Goal: Entertainment & Leisure: Consume media (video, audio)

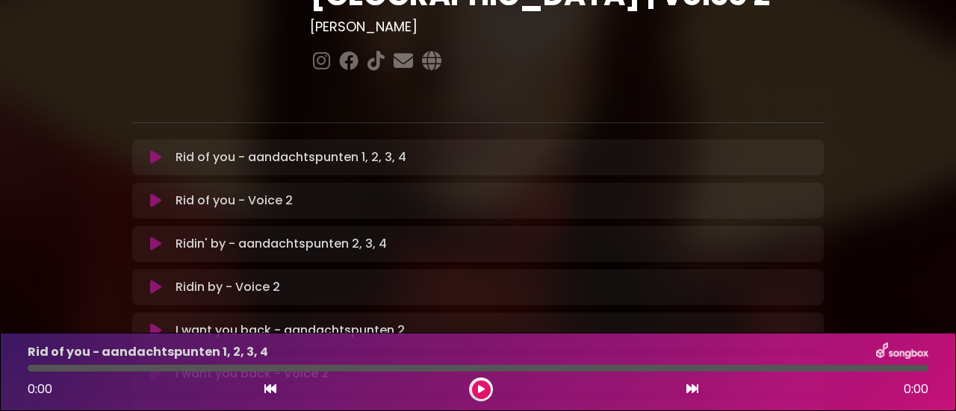
scroll to position [221, 0]
click at [158, 149] on icon at bounding box center [155, 156] width 11 height 15
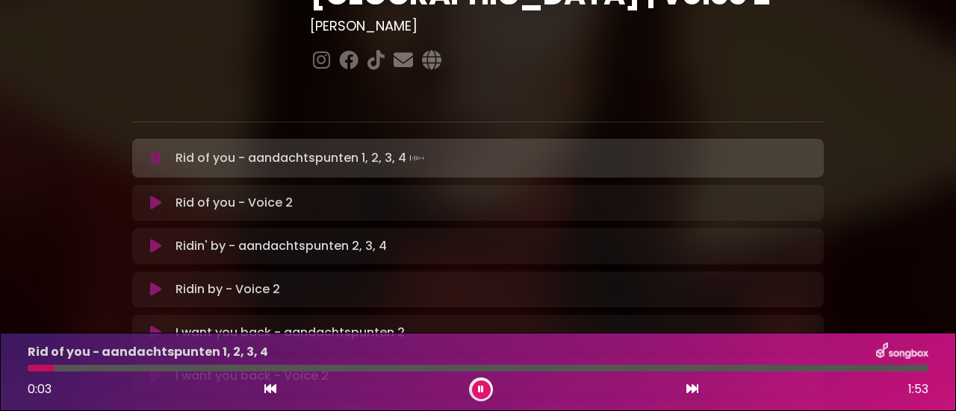
click at [482, 391] on icon at bounding box center [481, 389] width 6 height 9
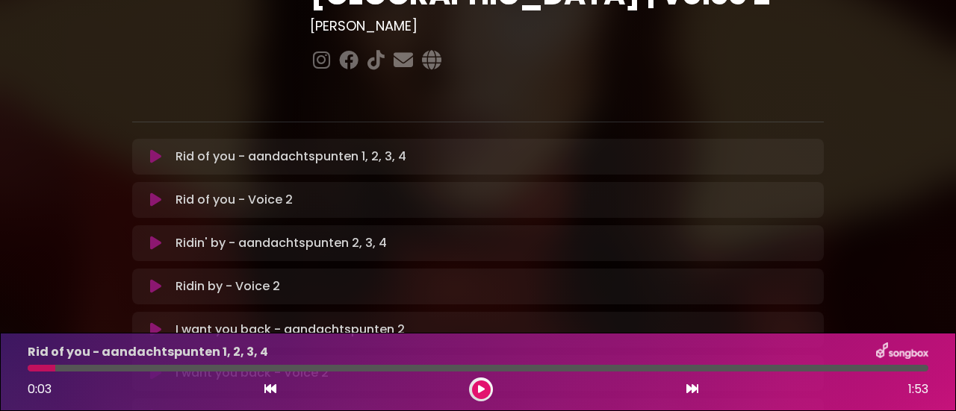
click at [479, 387] on icon at bounding box center [481, 389] width 7 height 9
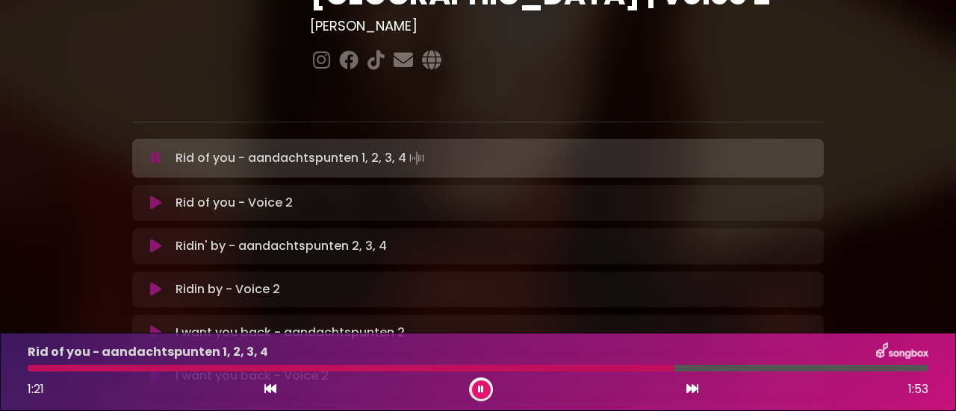
click at [266, 389] on icon at bounding box center [270, 389] width 12 height 12
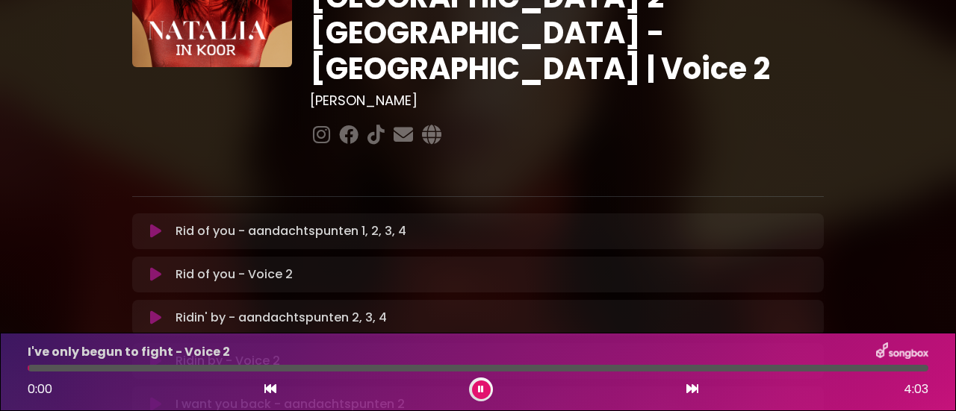
scroll to position [147, 0]
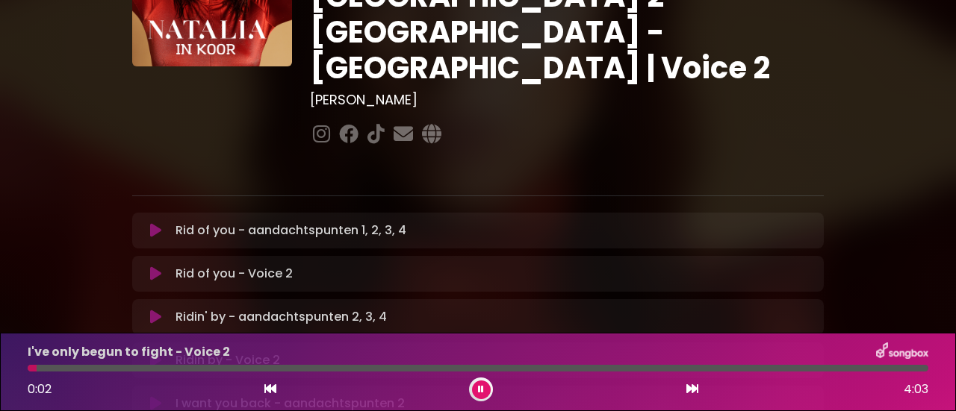
click at [158, 223] on icon at bounding box center [155, 230] width 11 height 15
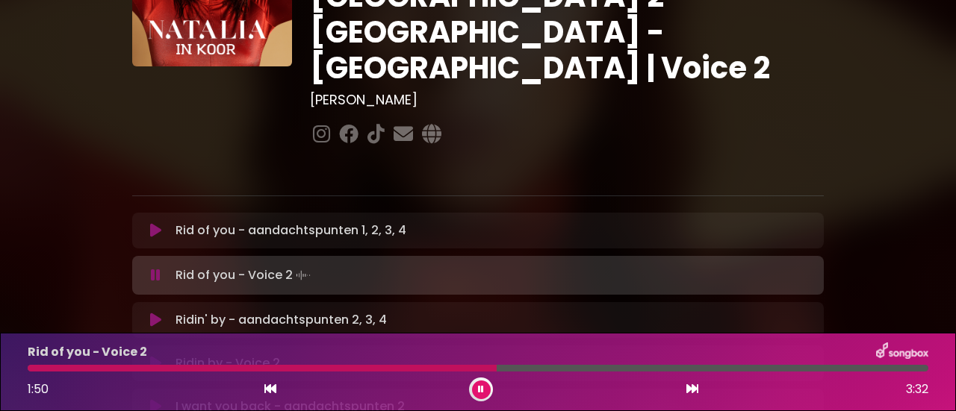
click at [485, 388] on button at bounding box center [481, 390] width 19 height 19
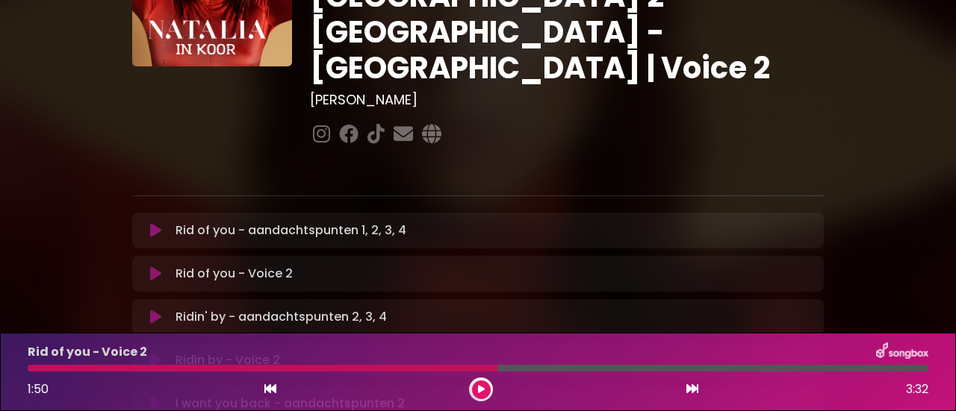
click at [485, 388] on button at bounding box center [481, 390] width 19 height 19
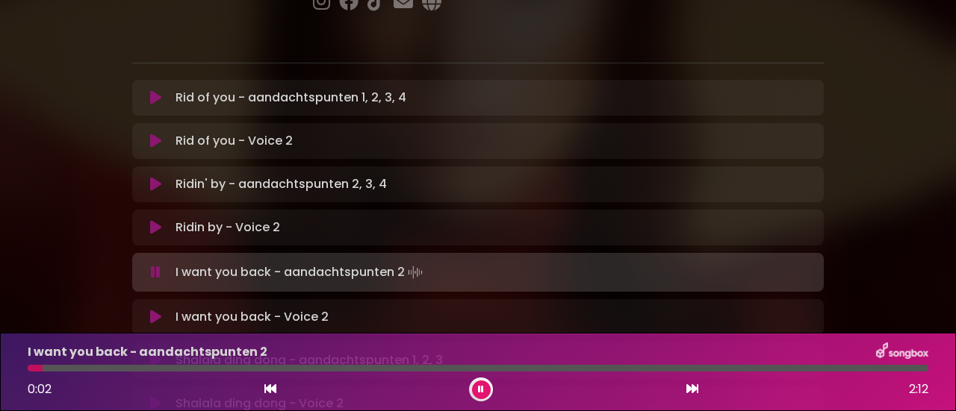
scroll to position [316, 0]
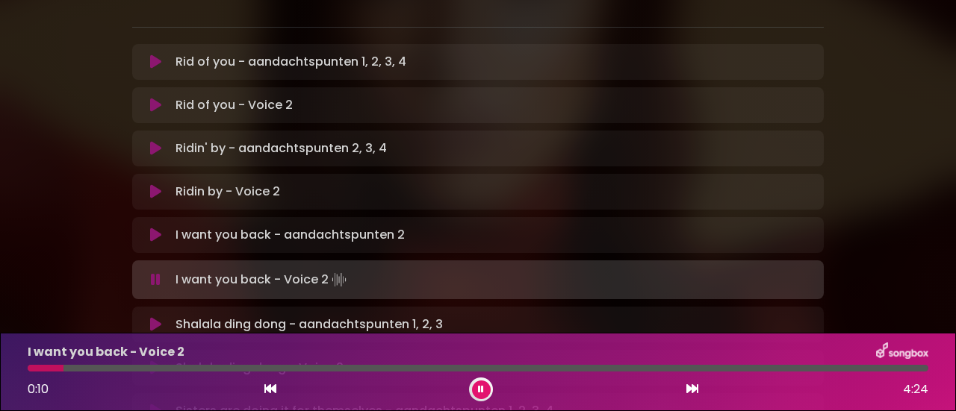
click at [87, 368] on div at bounding box center [478, 368] width 900 height 7
click at [137, 370] on div at bounding box center [478, 368] width 900 height 7
click at [172, 370] on div at bounding box center [478, 368] width 900 height 7
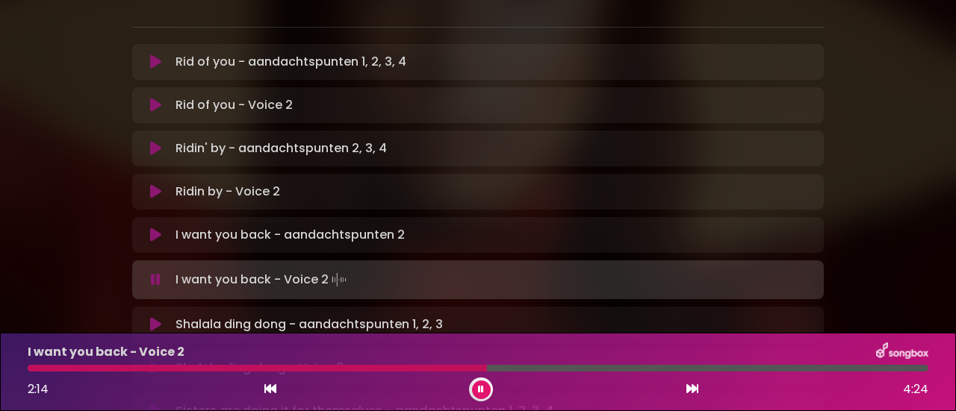
click at [479, 383] on button at bounding box center [481, 390] width 19 height 19
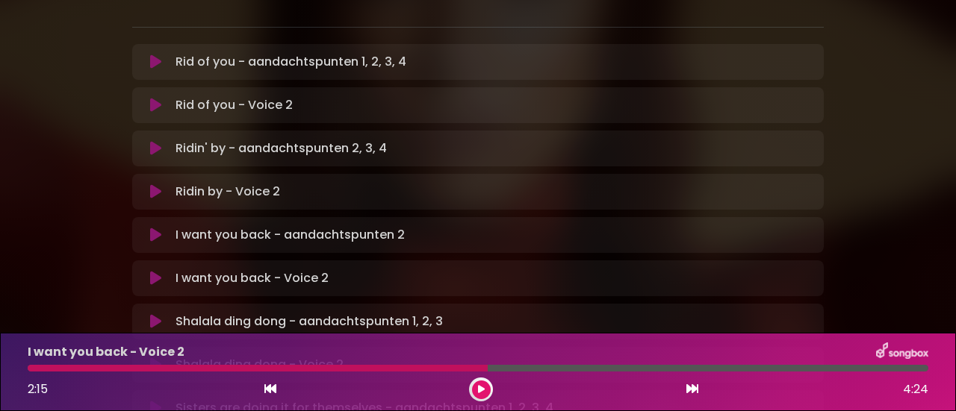
scroll to position [143, 0]
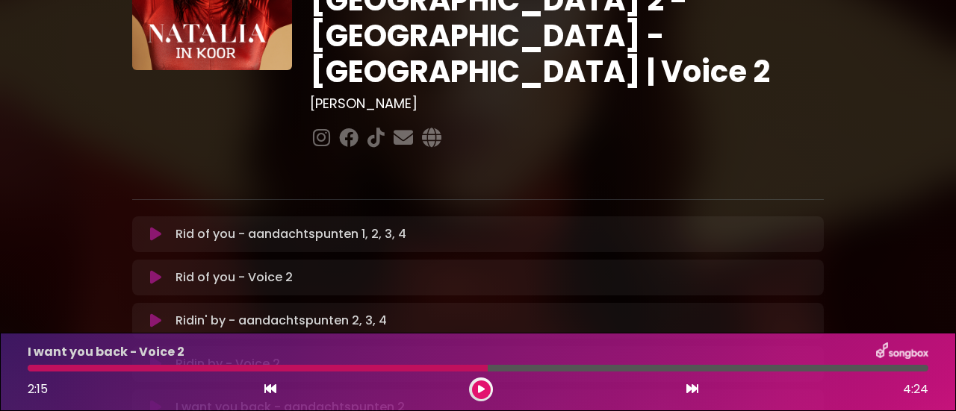
click at [479, 391] on icon at bounding box center [481, 389] width 7 height 9
click at [479, 391] on icon at bounding box center [481, 389] width 6 height 9
click at [479, 391] on icon at bounding box center [481, 389] width 7 height 9
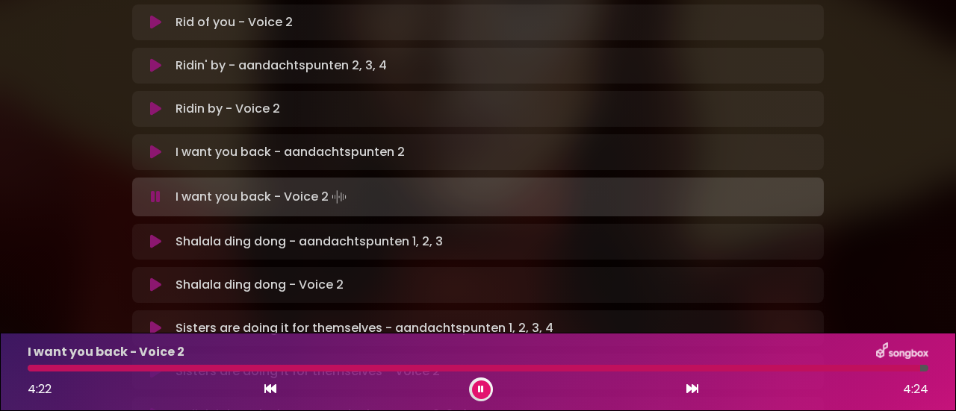
scroll to position [399, 0]
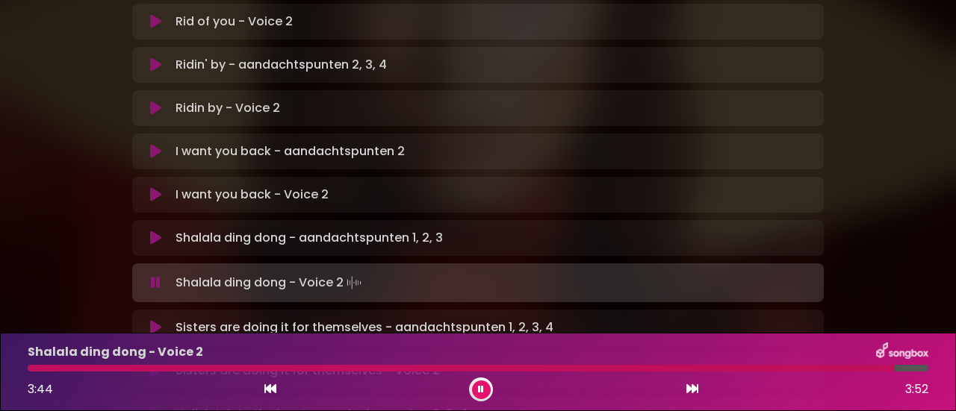
click at [477, 398] on button at bounding box center [481, 390] width 19 height 19
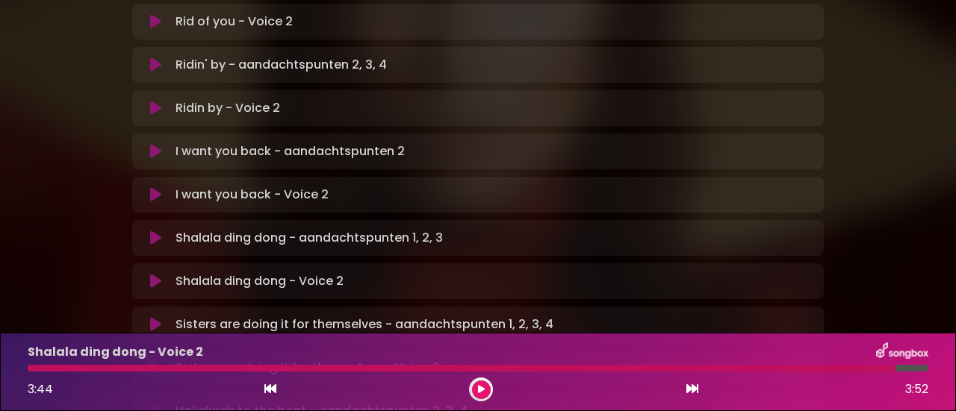
click at [478, 393] on icon at bounding box center [481, 389] width 7 height 9
click at [478, 393] on icon at bounding box center [481, 389] width 6 height 9
click at [478, 393] on icon at bounding box center [481, 389] width 7 height 9
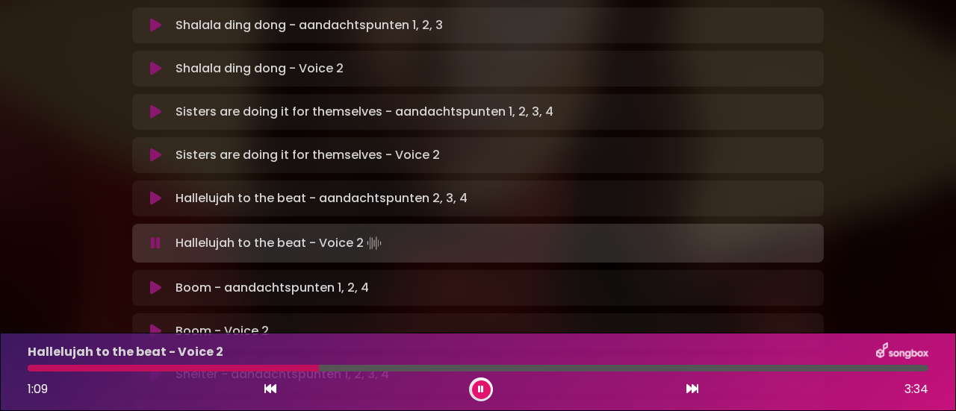
scroll to position [613, 0]
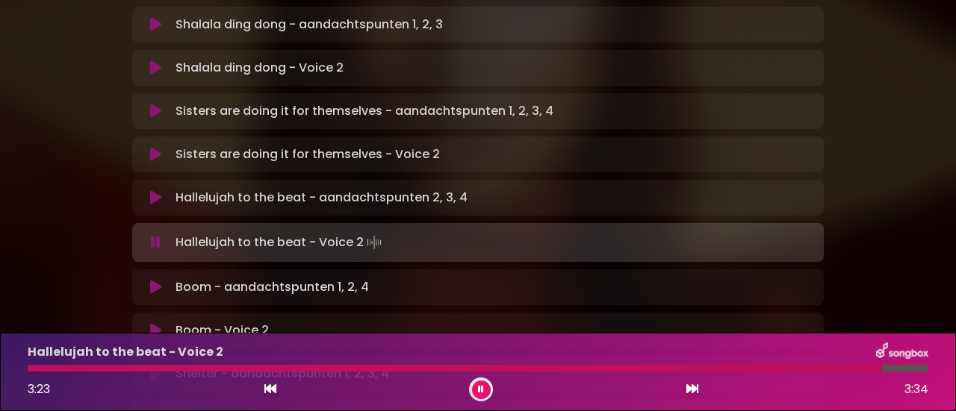
click at [472, 389] on button at bounding box center [481, 390] width 19 height 19
